Goal: Information Seeking & Learning: Learn about a topic

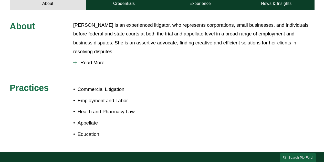
scroll to position [179, 0]
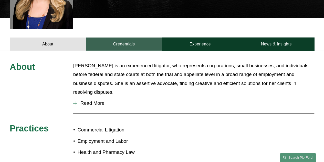
click at [119, 37] on link "Credentials" at bounding box center [124, 43] width 76 height 13
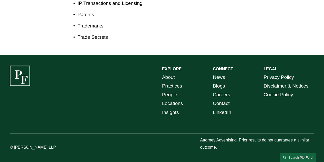
scroll to position [283, 0]
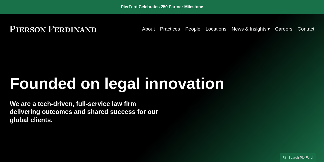
click at [192, 32] on link "People" at bounding box center [192, 29] width 15 height 10
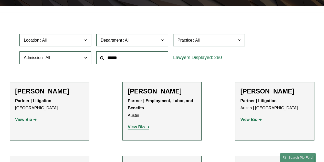
scroll to position [128, 0]
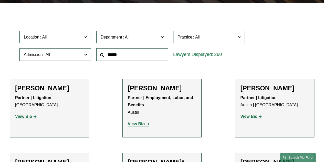
click at [129, 57] on input "text" at bounding box center [132, 54] width 72 height 13
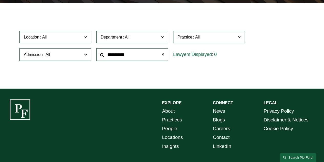
click at [110, 53] on input "**********" at bounding box center [132, 54] width 72 height 13
type input "**********"
click at [131, 53] on input "**********" at bounding box center [132, 54] width 72 height 13
click at [162, 55] on span at bounding box center [163, 54] width 10 height 10
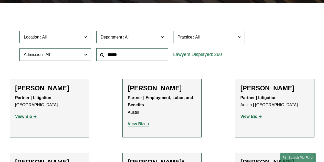
click at [73, 59] on label "Admission" at bounding box center [55, 54] width 72 height 13
click at [0, 0] on link "South Carolina" at bounding box center [0, 0] width 0 height 0
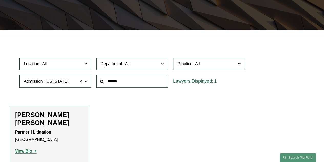
scroll to position [180, 0]
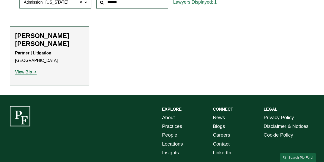
click at [28, 70] on strong "View Bio" at bounding box center [23, 72] width 17 height 4
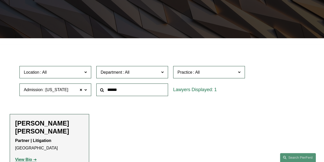
scroll to position [129, 0]
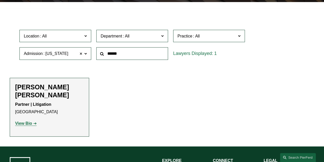
click at [82, 54] on span at bounding box center [80, 53] width 3 height 7
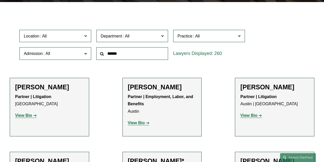
click at [83, 53] on label "Admission" at bounding box center [55, 53] width 72 height 13
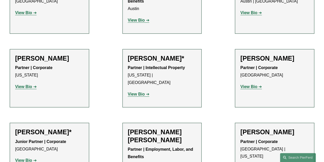
scroll to position [470, 0]
click at [0, 0] on link "[US_STATE]" at bounding box center [0, 0] width 0 height 0
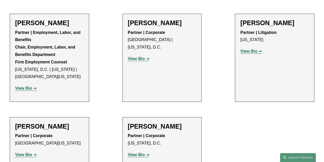
scroll to position [283, 0]
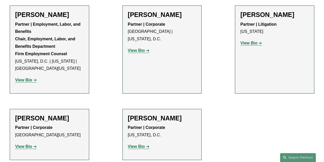
click at [30, 82] on strong "View Bio" at bounding box center [23, 80] width 17 height 4
drag, startPoint x: 244, startPoint y: 38, endPoint x: 247, endPoint y: 43, distance: 6.1
click at [244, 38] on div "Partner | Litigation New York View Bio Location: New York; Department: Litigati…" at bounding box center [274, 34] width 69 height 26
click at [248, 46] on p "View Bio" at bounding box center [274, 42] width 69 height 7
click at [247, 42] on strong "View Bio" at bounding box center [248, 43] width 17 height 4
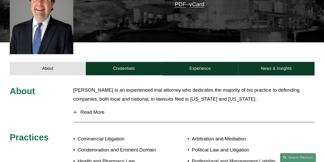
scroll to position [179, 0]
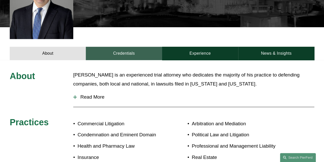
click at [128, 47] on link "Credentials" at bounding box center [124, 53] width 76 height 13
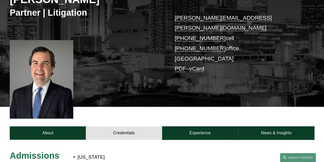
scroll to position [154, 0]
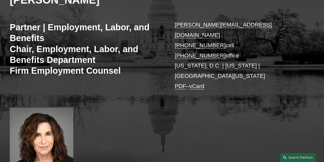
scroll to position [154, 0]
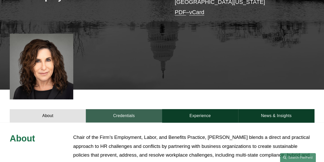
click at [125, 109] on link "Credentials" at bounding box center [124, 115] width 76 height 13
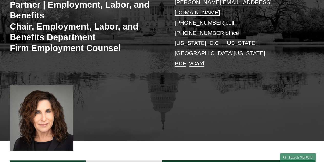
scroll to position [102, 0]
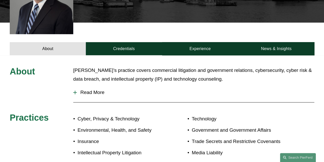
scroll to position [179, 0]
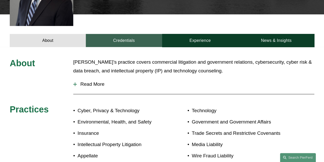
click at [130, 34] on link "Credentials" at bounding box center [124, 40] width 76 height 13
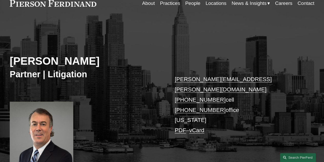
scroll to position [26, 0]
